Goal: Task Accomplishment & Management: Complete application form

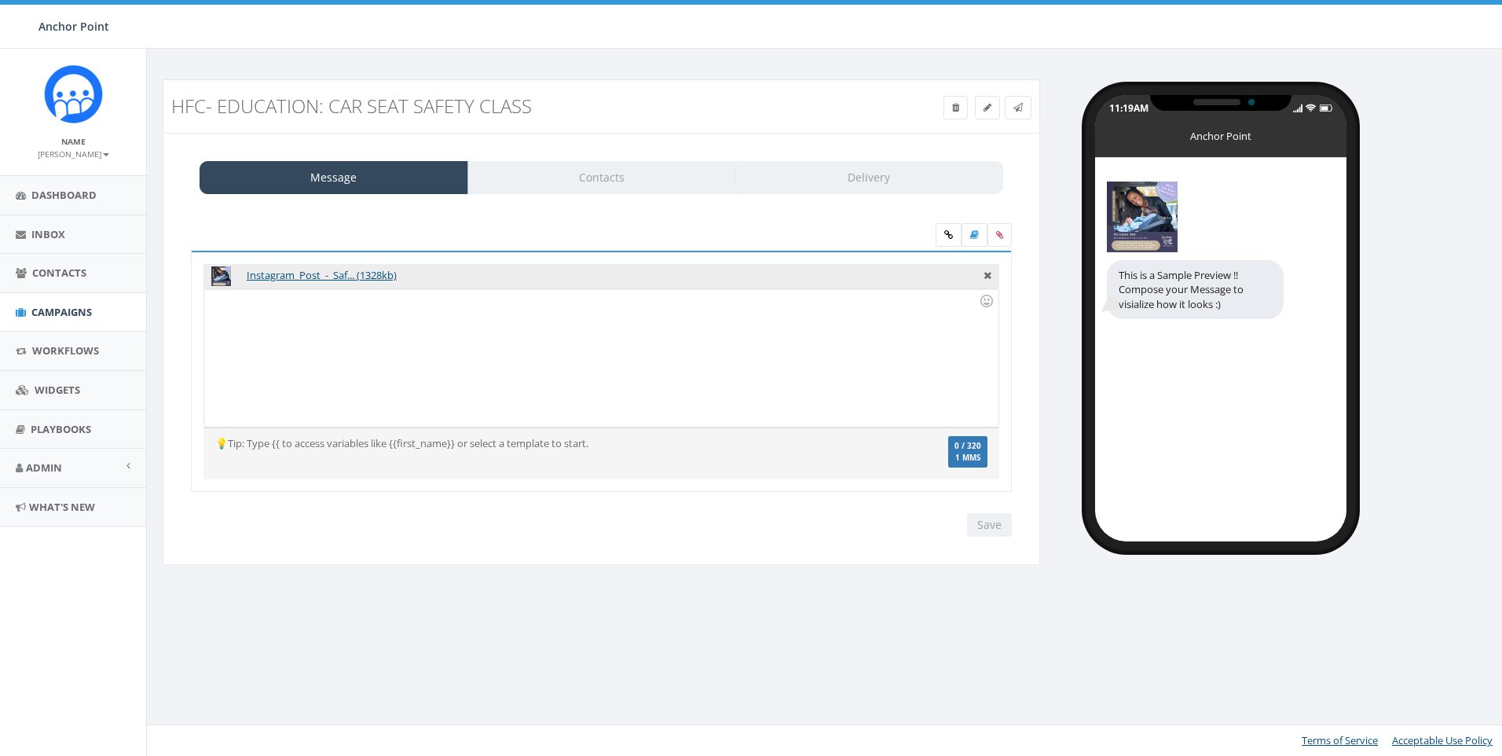
click at [354, 342] on div at bounding box center [601, 358] width 794 height 138
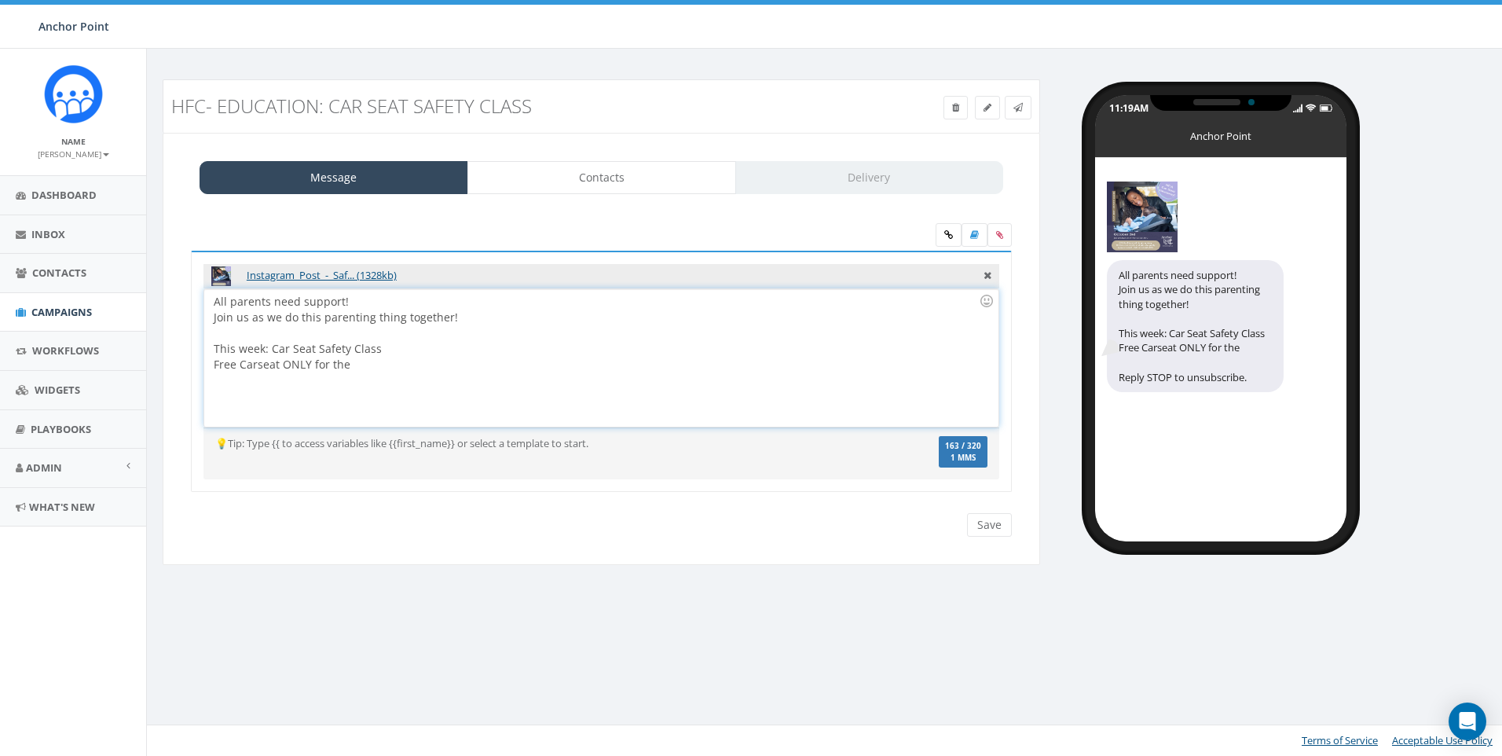
click at [375, 368] on div "All parents need support! Join us as we do this parenting thing together! This …" at bounding box center [601, 358] width 794 height 138
click at [517, 369] on div "All parents need support! Join us as we do this parenting thing together! This …" at bounding box center [601, 358] width 794 height 138
click at [482, 327] on div at bounding box center [596, 333] width 765 height 16
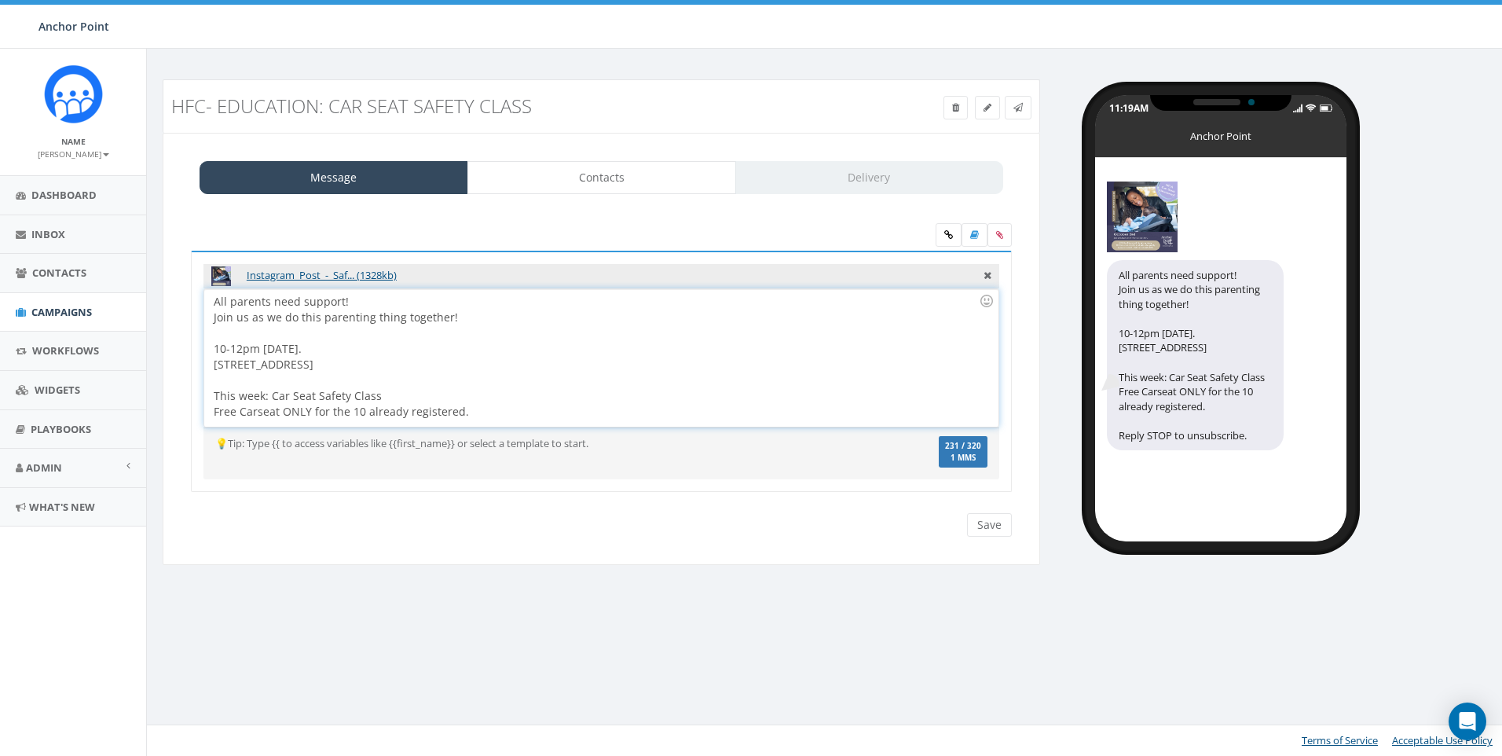
click at [531, 396] on div "All parents need support! Join us as we do this parenting thing together! 10-12…" at bounding box center [601, 358] width 794 height 138
click at [548, 419] on div "All parents need support! Join us as we do this parenting thing together! 10-12…" at bounding box center [601, 358] width 794 height 138
click at [985, 532] on input "Save" at bounding box center [989, 525] width 45 height 24
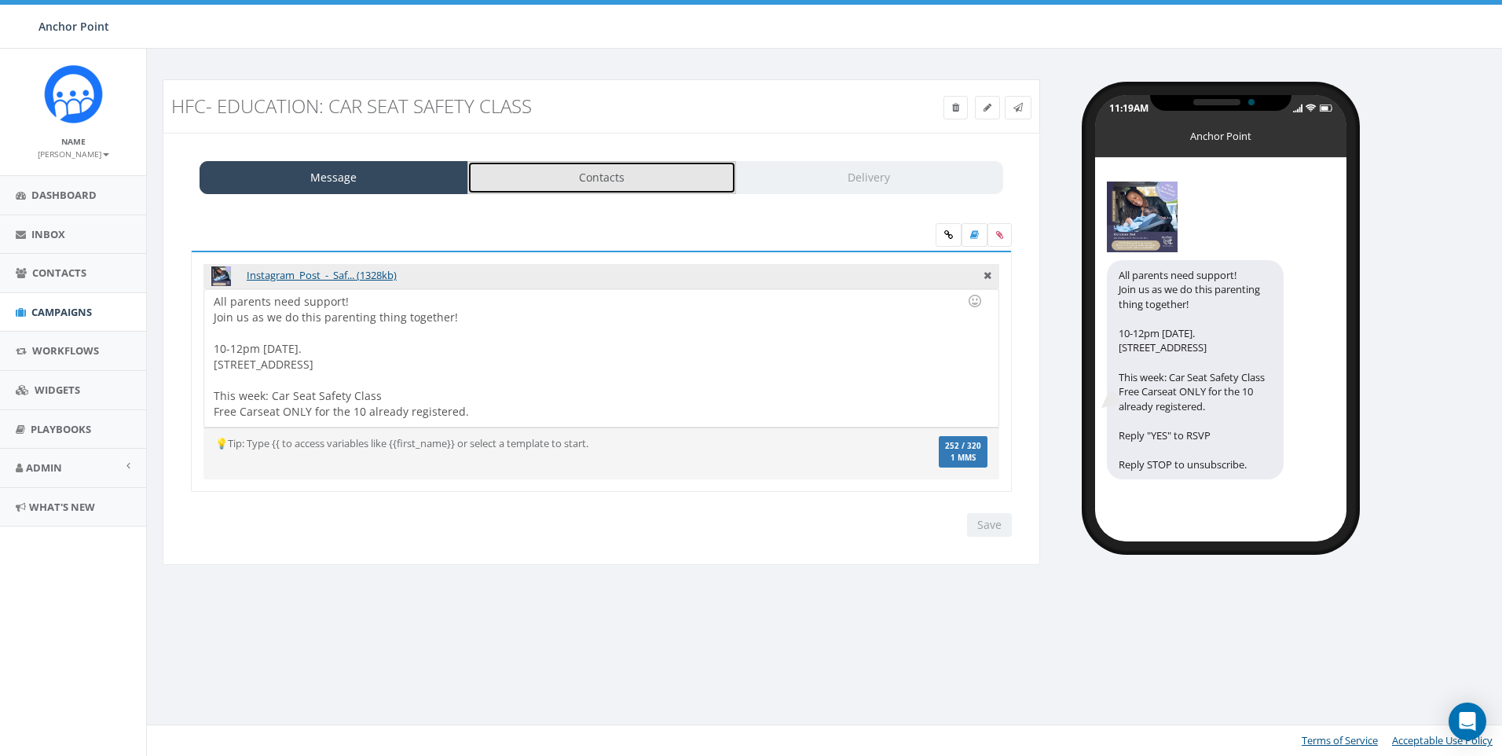
click at [607, 184] on link "Contacts" at bounding box center [602, 177] width 269 height 33
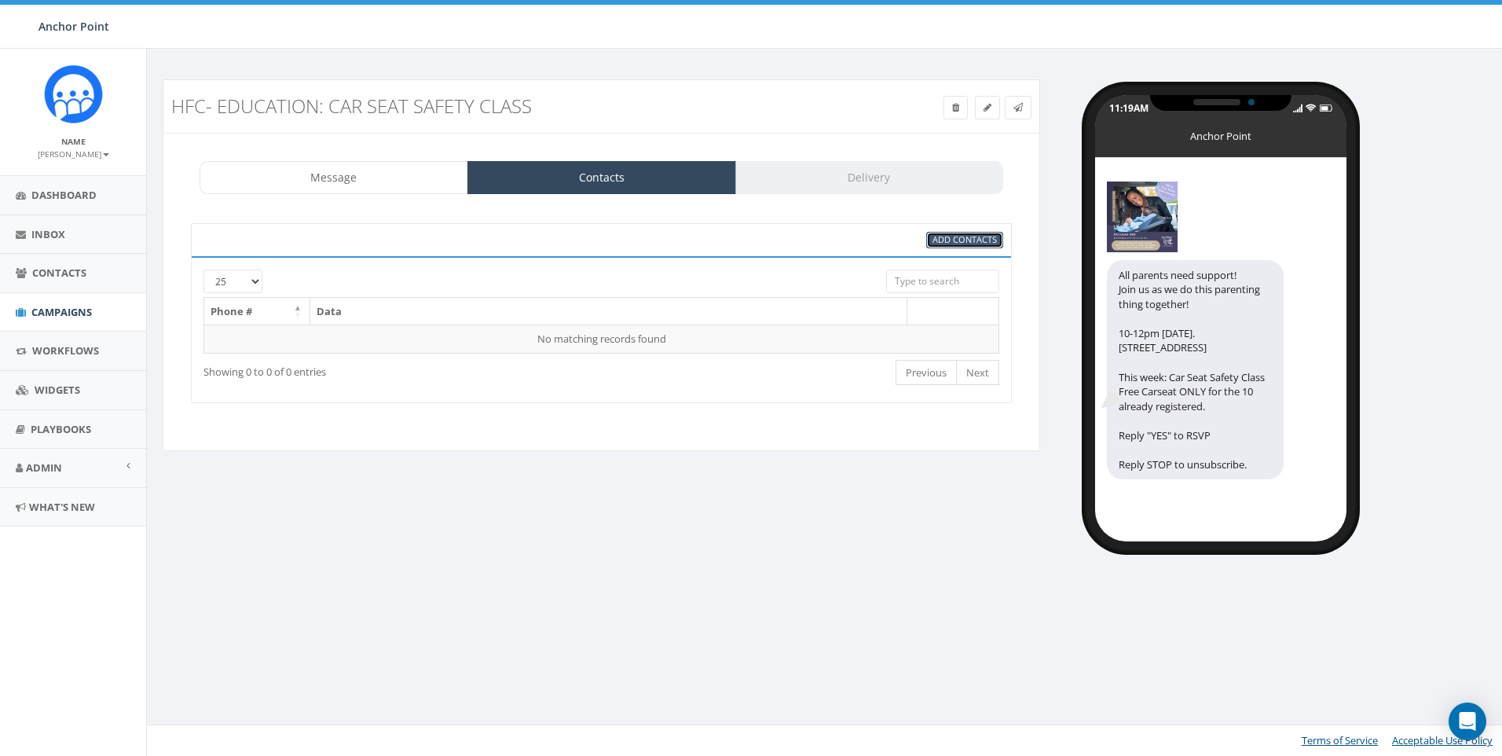
click at [972, 233] on span "Add Contacts" at bounding box center [965, 239] width 64 height 12
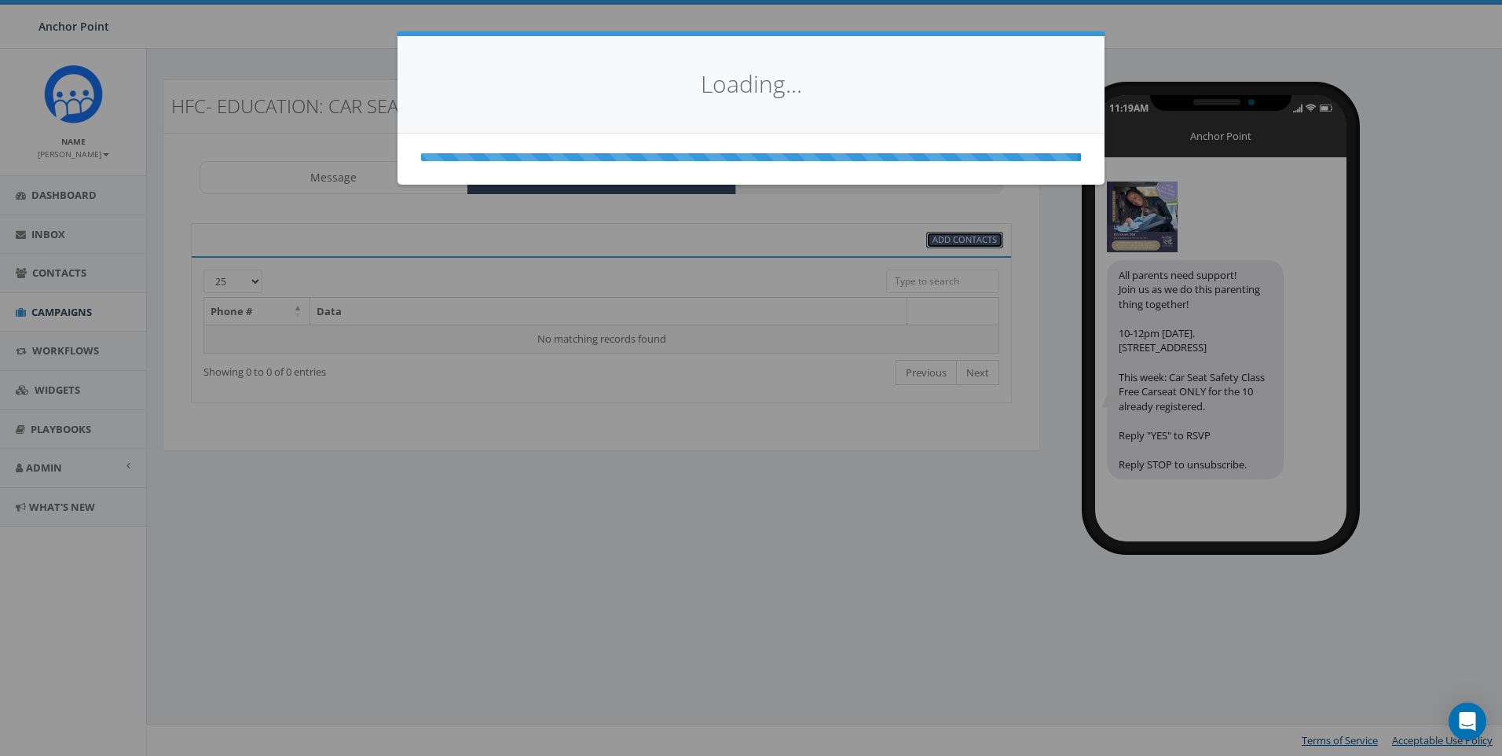
select select
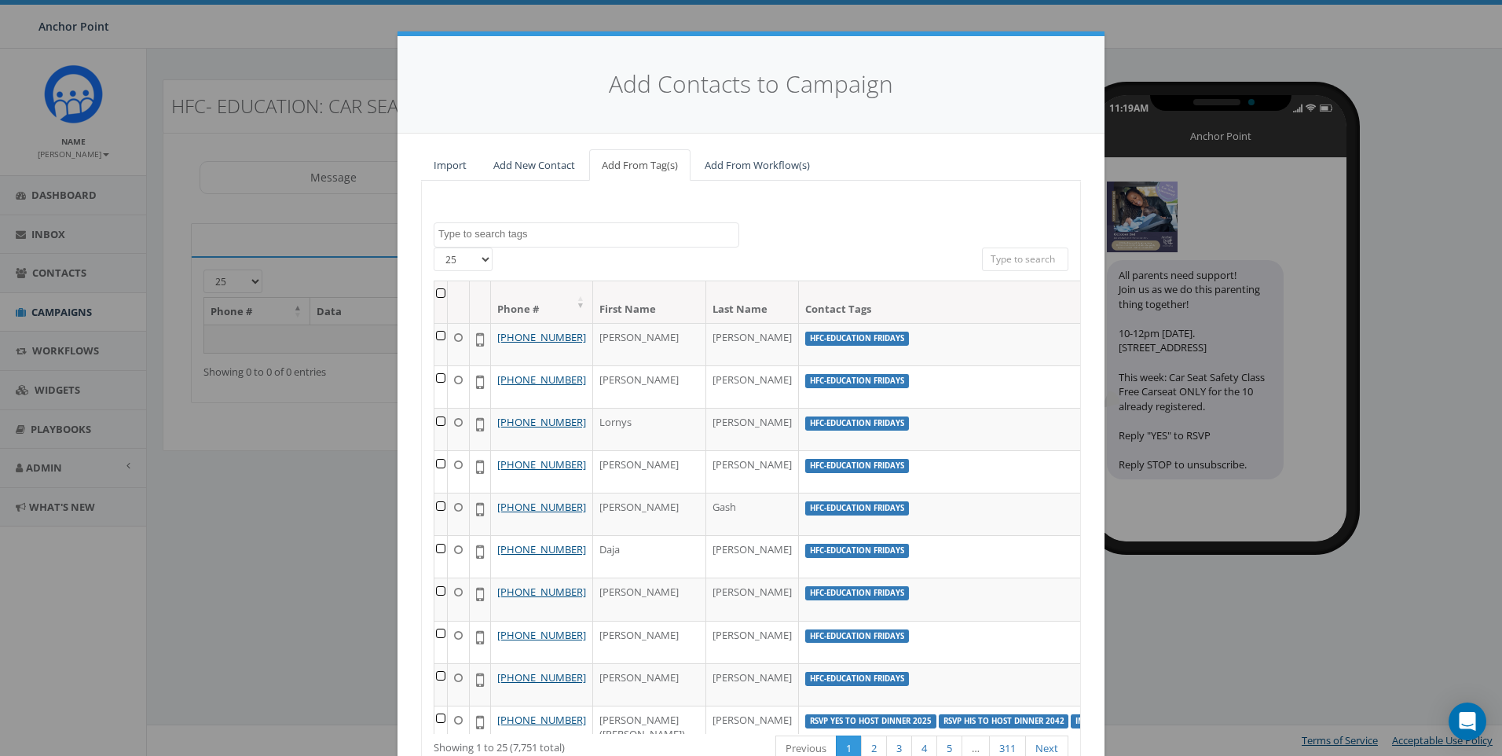
click at [598, 240] on textarea "Search" at bounding box center [588, 234] width 300 height 14
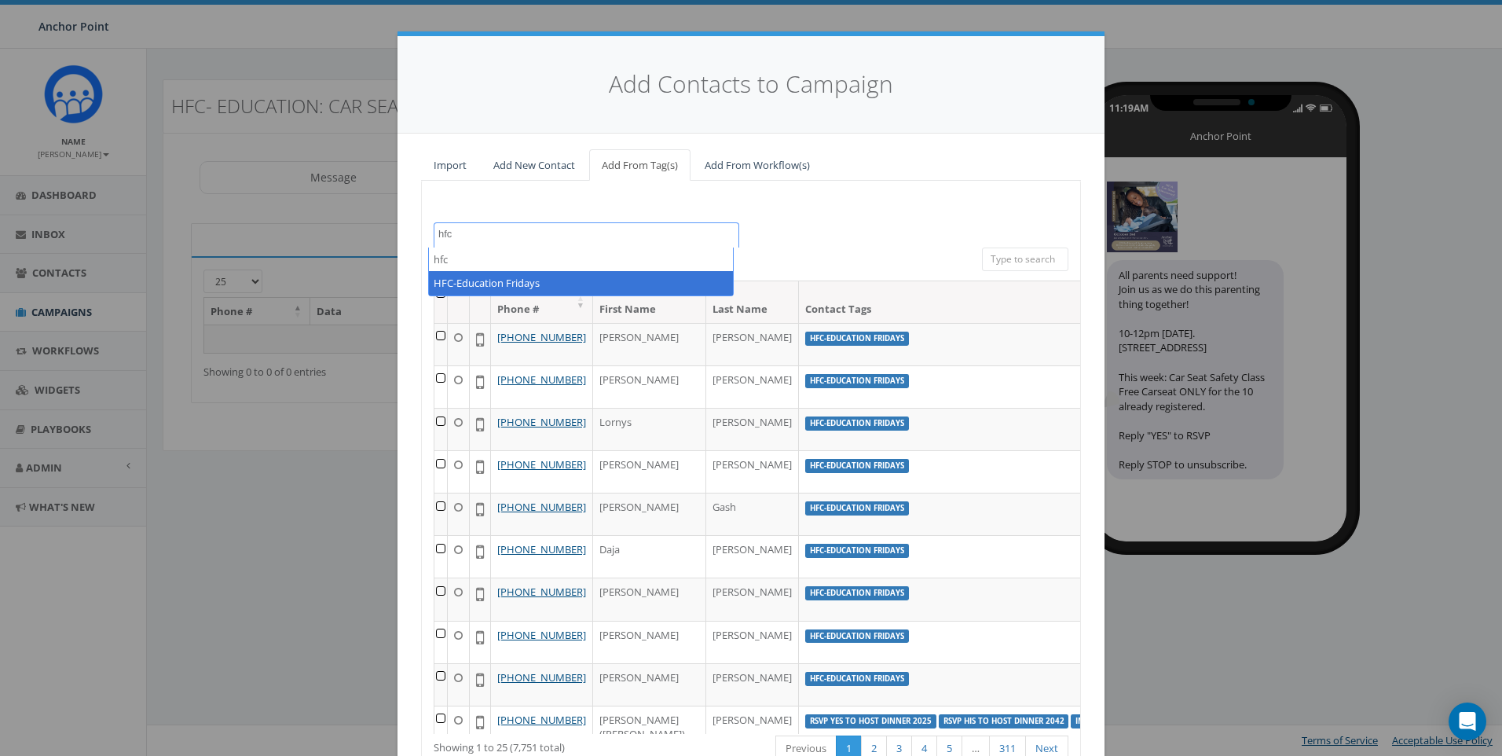
type textarea "hfc"
select select "HFC-Education Fridays"
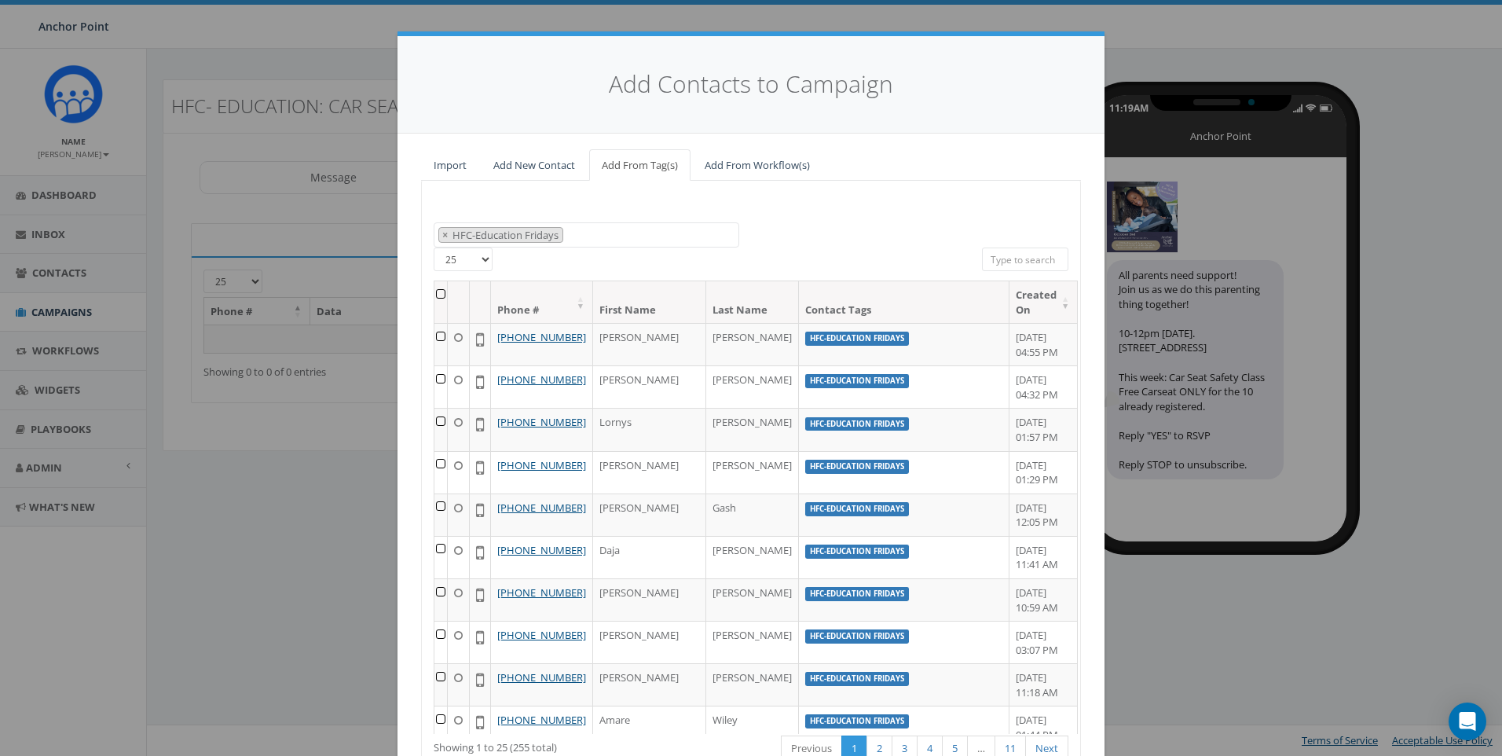
click at [481, 263] on select "25 50 100" at bounding box center [463, 260] width 59 height 24
select select "100"
click at [434, 248] on select "25 50 100" at bounding box center [463, 260] width 59 height 24
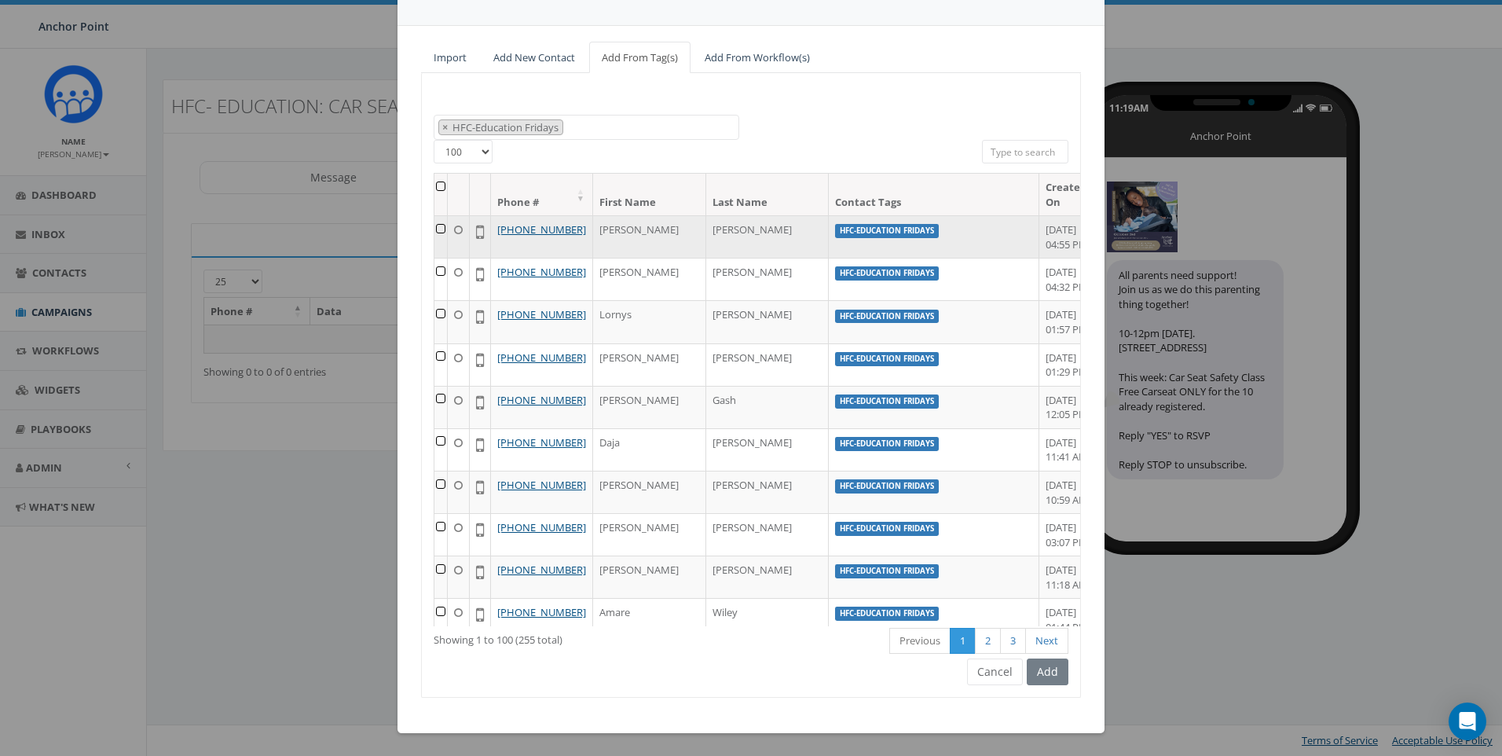
scroll to position [108, 0]
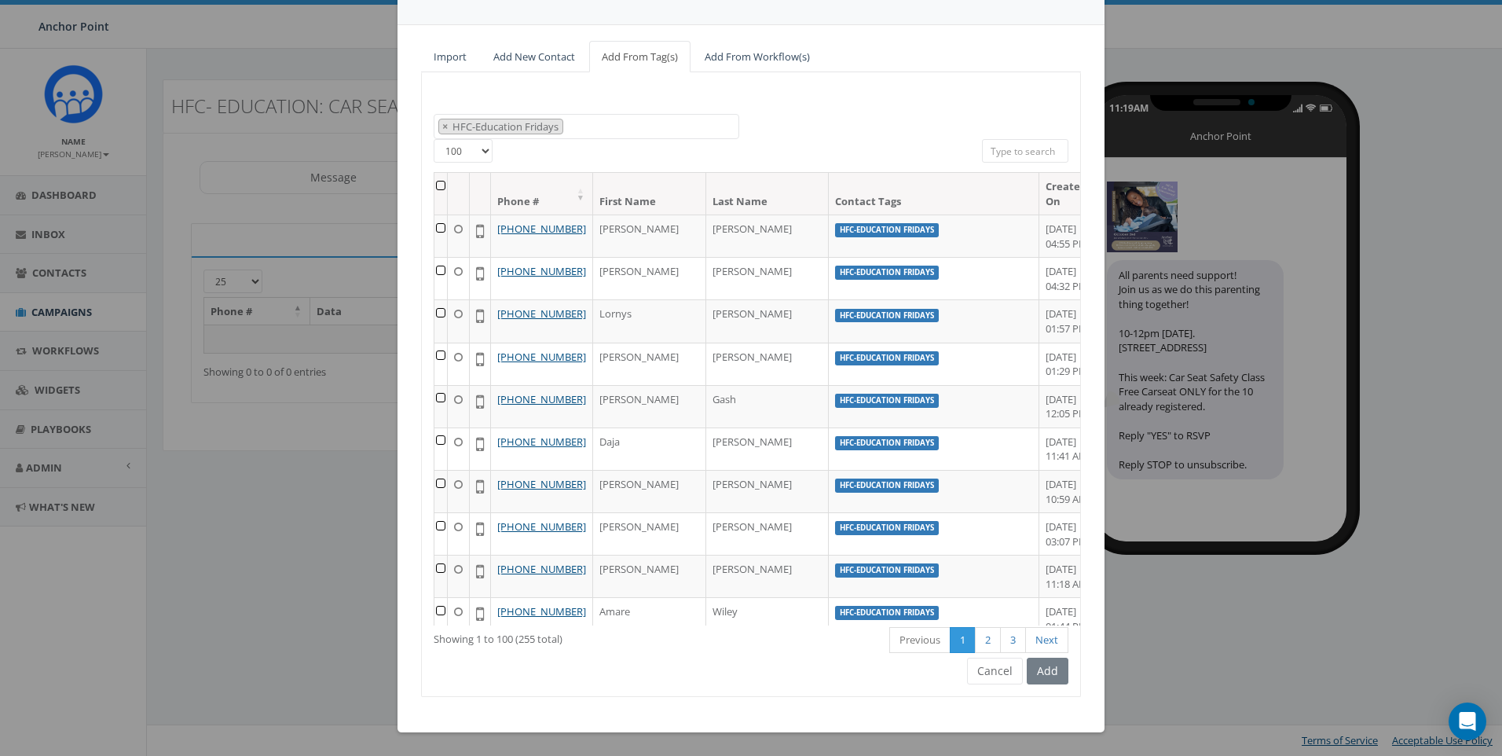
click at [438, 188] on th at bounding box center [441, 194] width 13 height 42
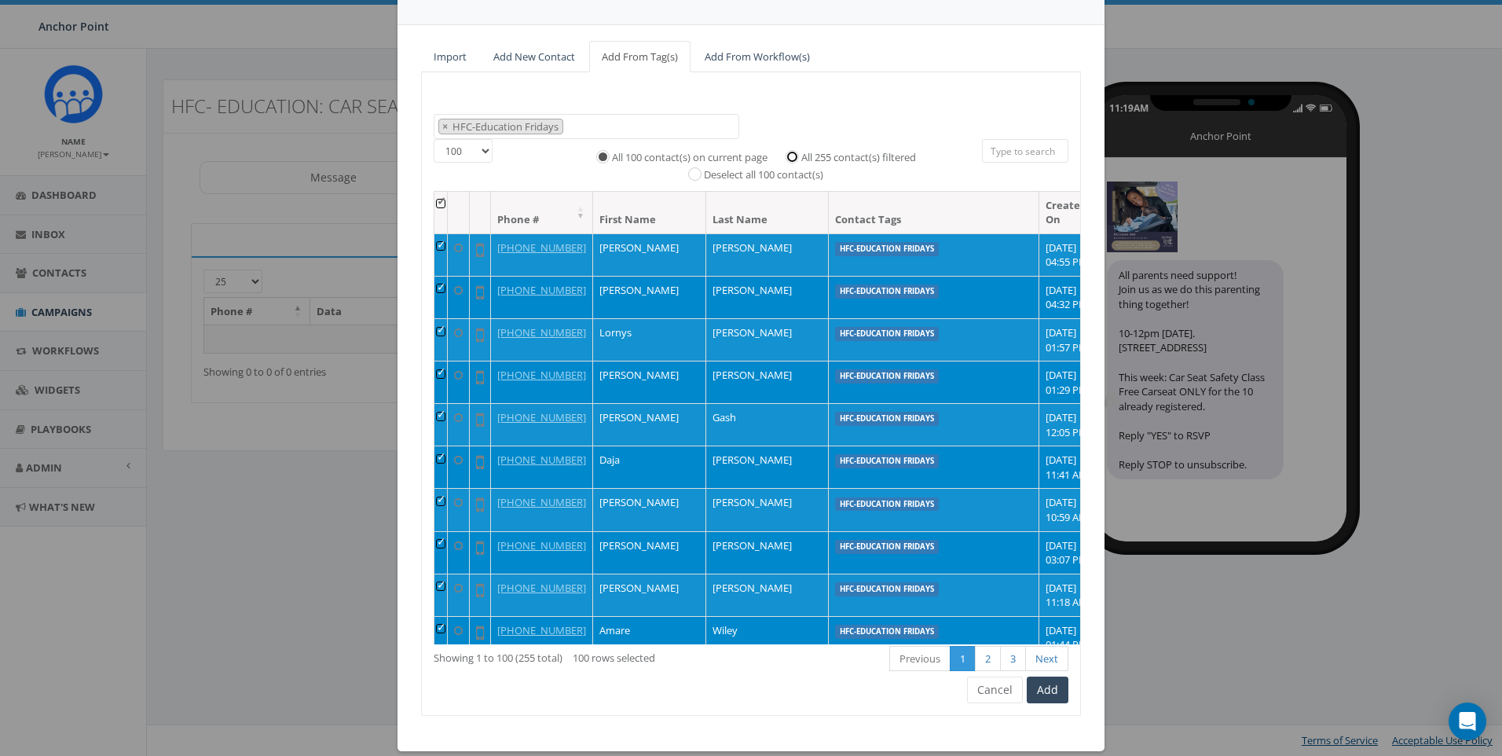
click at [791, 157] on input "All 255 contact(s) filtered" at bounding box center [796, 155] width 10 height 10
radio input "true"
click at [1051, 699] on button "Add" at bounding box center [1048, 690] width 42 height 27
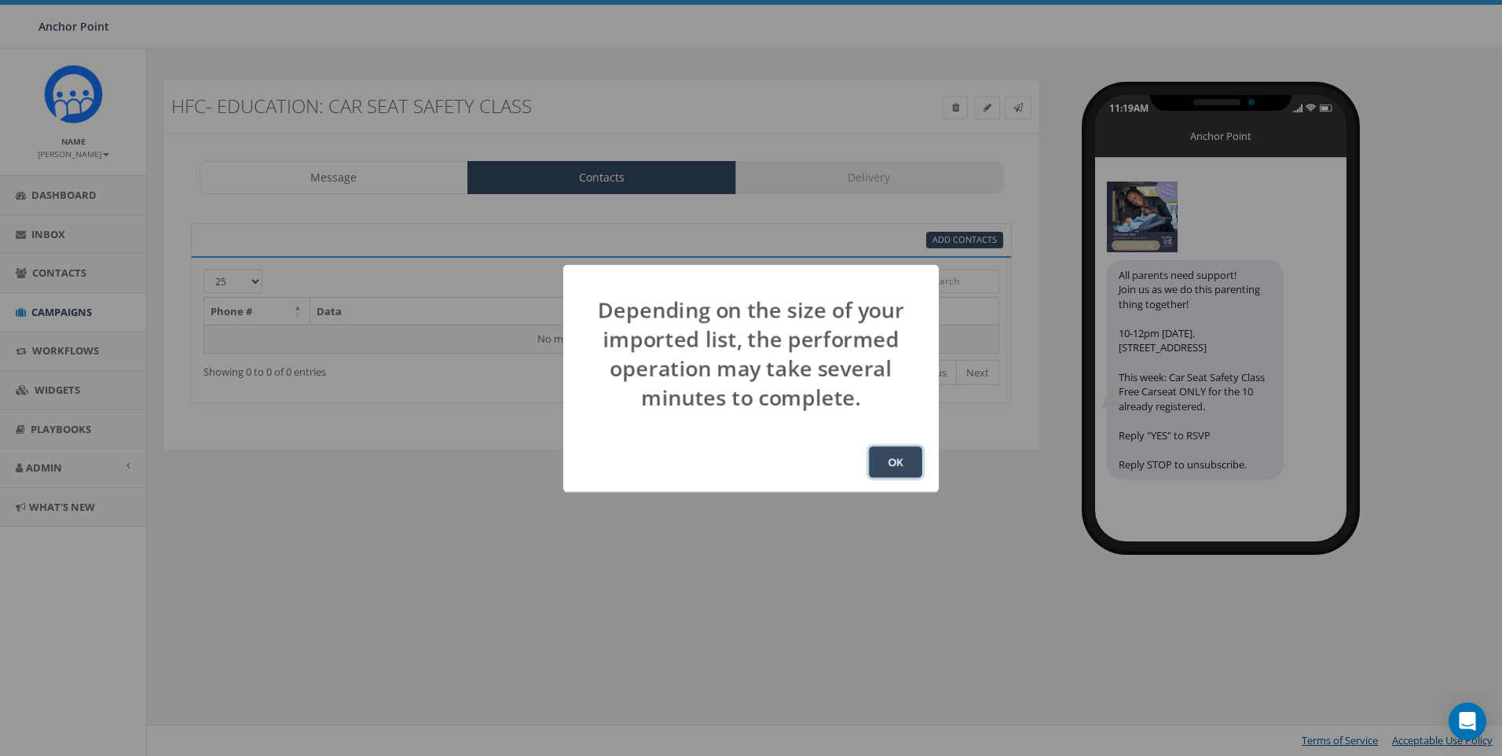
click at [910, 463] on button "OK" at bounding box center [895, 461] width 53 height 31
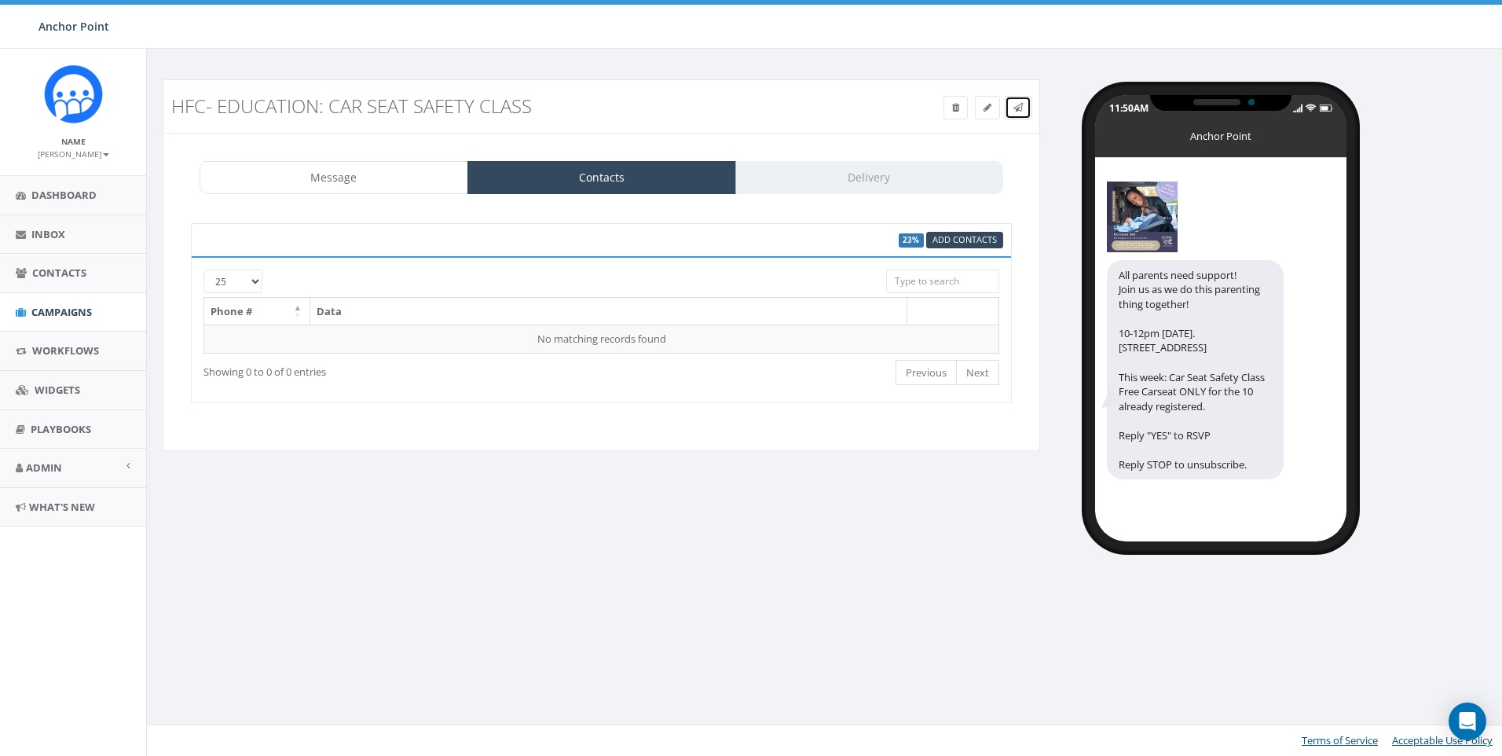
click at [1018, 111] on icon at bounding box center [1018, 107] width 9 height 9
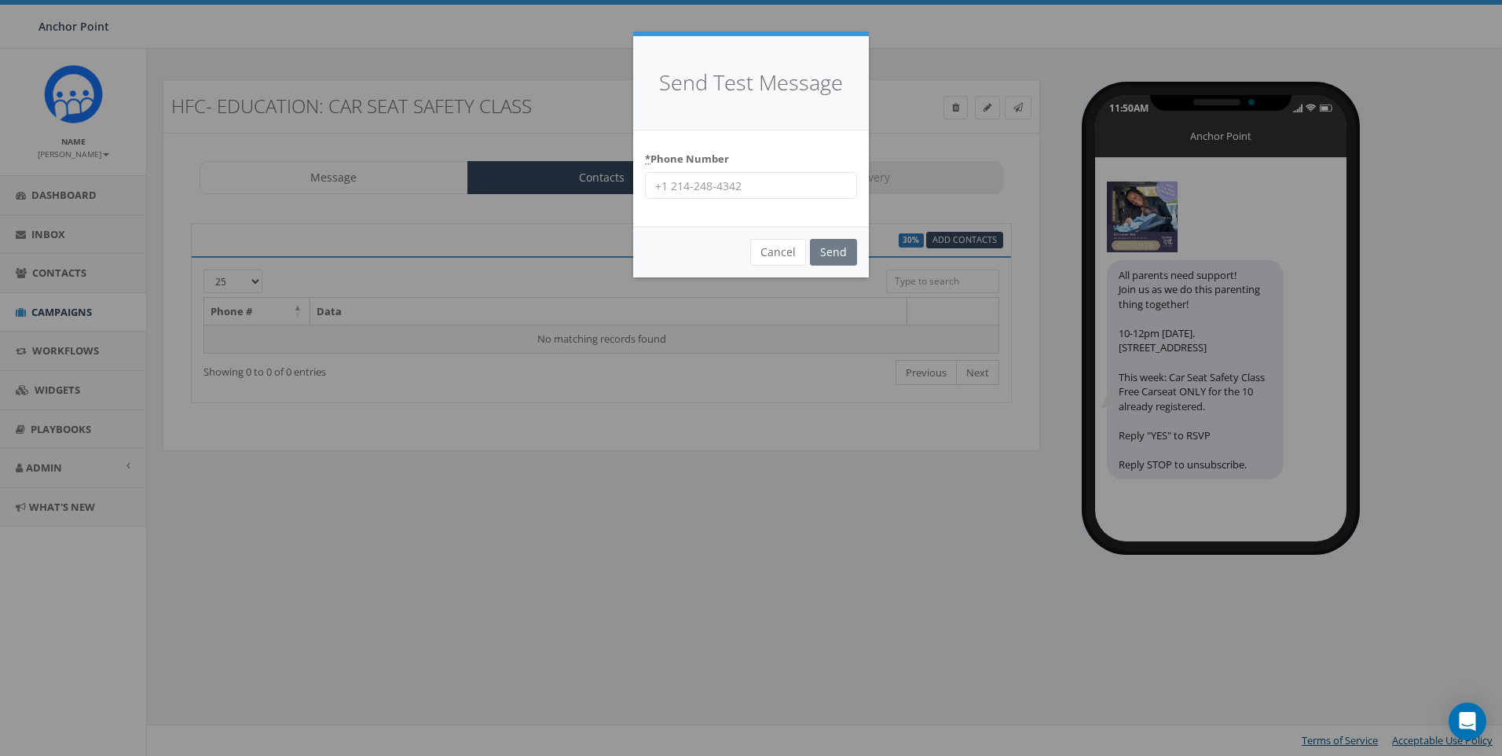
click at [765, 192] on input "* Phone Number" at bounding box center [751, 185] width 212 height 27
type input "970-443-0507"
click at [834, 252] on input "Send" at bounding box center [833, 252] width 47 height 27
click at [787, 200] on div "* Phone Number 970-443-0507" at bounding box center [751, 178] width 236 height 97
click at [779, 182] on input "970-443-0507" at bounding box center [751, 185] width 212 height 27
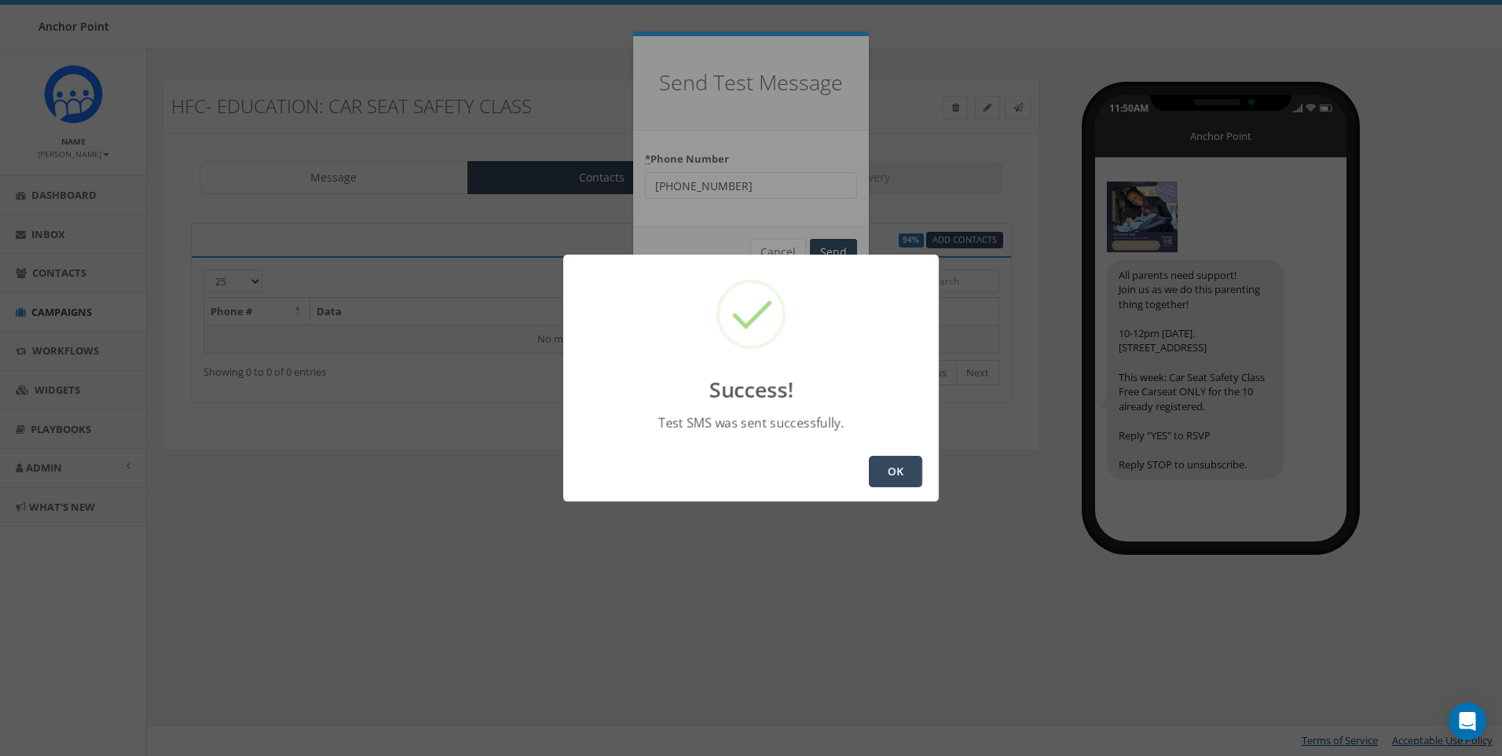
click at [901, 471] on button "OK" at bounding box center [895, 471] width 53 height 31
